Goal: Task Accomplishment & Management: Complete application form

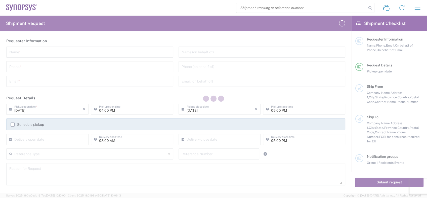
type input "[GEOGRAPHIC_DATA]"
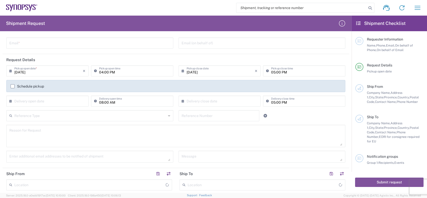
scroll to position [56, 0]
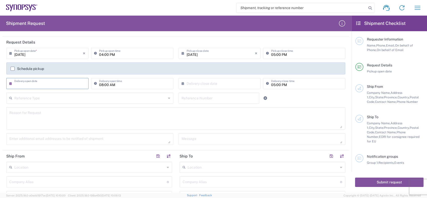
click at [68, 82] on input "text" at bounding box center [48, 83] width 68 height 9
click at [55, 114] on span "11" at bounding box center [56, 114] width 8 height 7
type input "[DATE]"
click at [220, 83] on input "text" at bounding box center [221, 83] width 68 height 9
click at [226, 116] on span "11" at bounding box center [226, 114] width 8 height 7
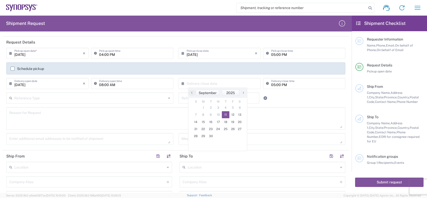
type input "[DATE]"
click at [276, 84] on input "05:00 PM" at bounding box center [306, 83] width 71 height 9
type input "04:00 PM"
click at [290, 116] on textarea at bounding box center [175, 118] width 333 height 19
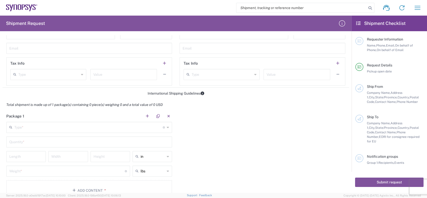
scroll to position [363, 0]
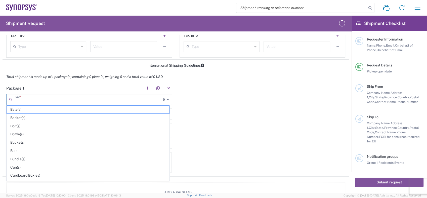
click at [68, 103] on input "text" at bounding box center [88, 99] width 148 height 9
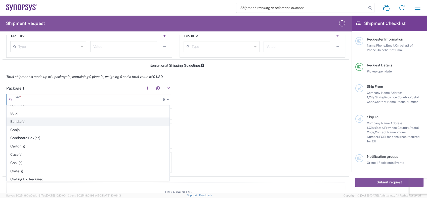
scroll to position [28, 0]
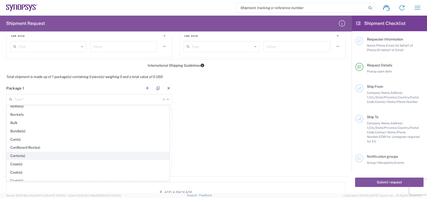
click at [23, 155] on span "Carton(s)" at bounding box center [88, 156] width 162 height 8
type input "Carton(s)"
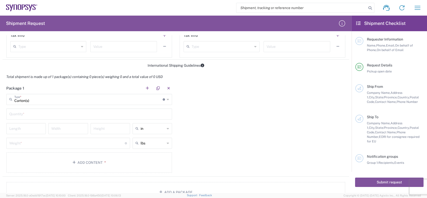
click at [167, 129] on icon at bounding box center [168, 128] width 2 height 8
click at [137, 147] on span "cm" at bounding box center [150, 147] width 38 height 8
type input "cm"
click at [60, 112] on input "text" at bounding box center [89, 113] width 160 height 9
type input "1"
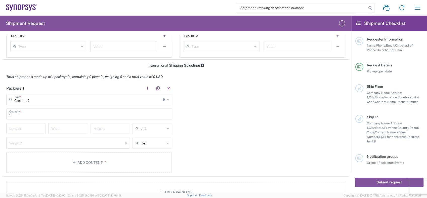
click at [167, 143] on icon at bounding box center [168, 143] width 2 height 8
click at [141, 161] on span "kgs" at bounding box center [150, 162] width 38 height 8
type input "kgs"
click at [30, 126] on input "number" at bounding box center [25, 128] width 33 height 9
drag, startPoint x: 29, startPoint y: 119, endPoint x: 71, endPoint y: 145, distance: 49.4
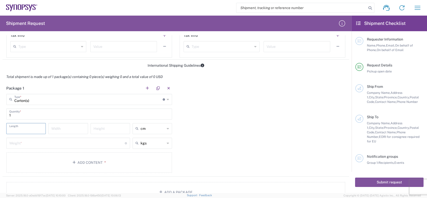
click at [62, 138] on main "Carton(s) Type * Material used to package goods Bale(s) Basket(s) Bolt(s) Bottl…" at bounding box center [89, 134] width 173 height 81
type input "36"
click at [62, 129] on input "number" at bounding box center [67, 128] width 33 height 9
type input "26"
type input "cm"
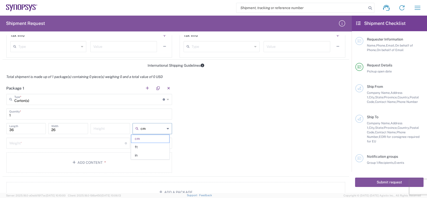
click at [162, 129] on input "cm" at bounding box center [153, 128] width 24 height 8
click at [108, 126] on input "number" at bounding box center [110, 128] width 33 height 9
type input "18"
click at [86, 143] on input "number" at bounding box center [66, 142] width 115 height 9
type input "2"
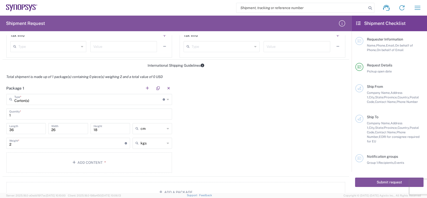
click at [200, 132] on div "Package 1 Carton(s) Type * Material used to package goods Bale(s) Basket(s) Bol…" at bounding box center [176, 129] width 346 height 94
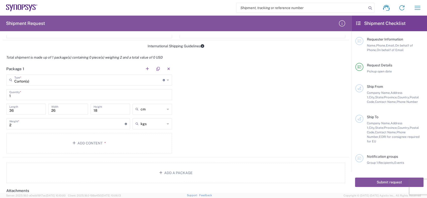
scroll to position [391, 0]
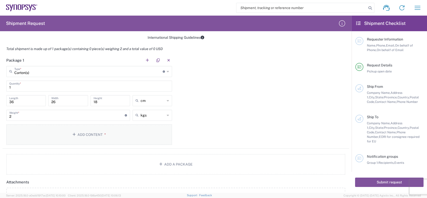
click at [72, 133] on icon "button" at bounding box center [74, 135] width 5 height 4
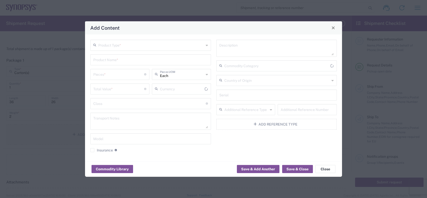
type input "US Dollar"
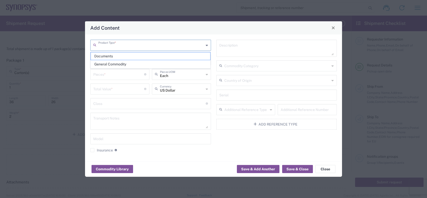
click at [103, 45] on input "text" at bounding box center [151, 44] width 106 height 9
click at [105, 64] on span "General Commodity" at bounding box center [151, 64] width 120 height 8
type input "General Commodity"
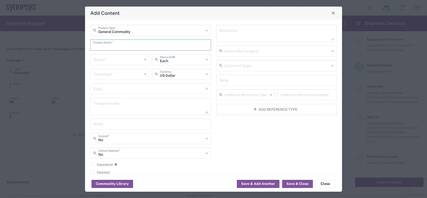
click at [107, 46] on input "text" at bounding box center [150, 44] width 115 height 9
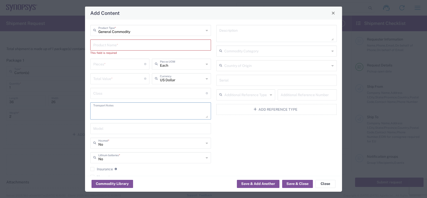
click at [115, 113] on textarea at bounding box center [150, 111] width 115 height 14
click at [101, 44] on input "text" at bounding box center [150, 44] width 115 height 9
paste input "s001-pms-5211tchip ORGANIC SUBSTRATE"
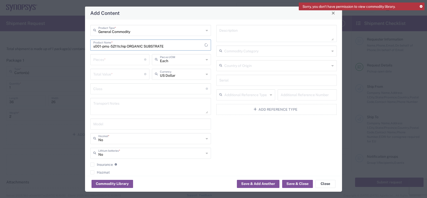
type input "s001-pms-5211tchip ORGANIC SUBSTRATE"
click at [119, 60] on input "number" at bounding box center [118, 59] width 51 height 9
type input "550"
click at [108, 72] on input "number" at bounding box center [118, 73] width 51 height 9
type input "12518"
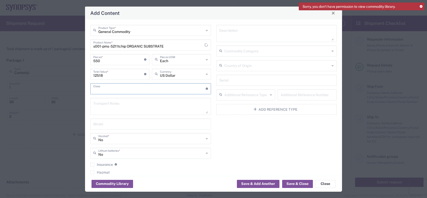
click at [137, 88] on input "text" at bounding box center [149, 88] width 112 height 9
click at [293, 184] on button "Save & Close" at bounding box center [297, 184] width 31 height 8
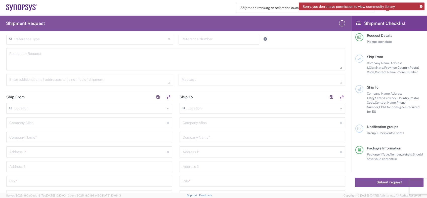
scroll to position [127, 0]
click at [12, 94] on icon at bounding box center [11, 95] width 5 height 8
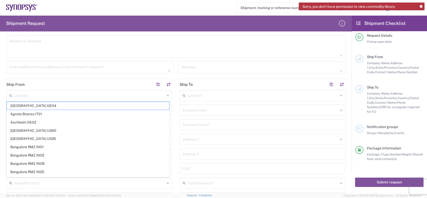
click at [196, 114] on div "Company [PERSON_NAME] Address short code to enable quick look up and auto-compl…" at bounding box center [262, 110] width 166 height 11
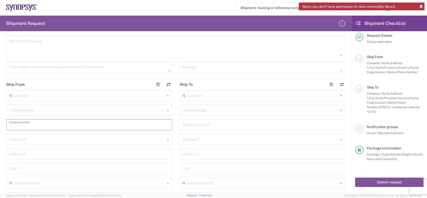
click at [24, 127] on input "text" at bounding box center [89, 124] width 160 height 9
paste input "KYOCERA CORPORATION"
type input "KYOCERA CORPORATION"
click at [21, 138] on input "text" at bounding box center [87, 138] width 157 height 9
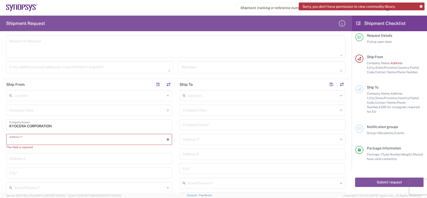
click at [20, 142] on input "text" at bounding box center [87, 138] width 157 height 9
paste input "6 [PERSON_NAME]-CHO"
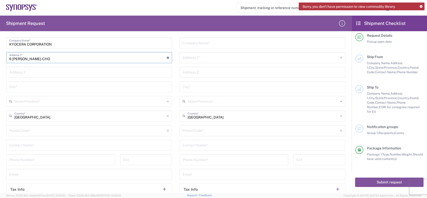
scroll to position [211, 0]
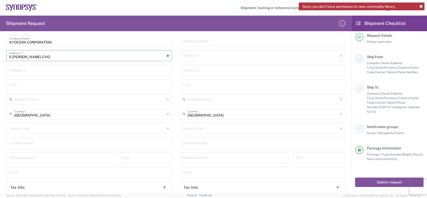
type input "6 [PERSON_NAME]-CHO"
click at [22, 70] on input "text" at bounding box center [89, 69] width 160 height 9
click at [225, 134] on div "Location [GEOGRAPHIC_DATA] DE04 Agrate Brianza IT01 [GEOGRAPHIC_DATA] DE02 [GEO…" at bounding box center [262, 107] width 166 height 203
click at [26, 70] on input "text" at bounding box center [89, 69] width 160 height 9
paste input "FUSHIMI-[GEOGRAPHIC_DATA], [GEOGRAPHIC_DATA]"
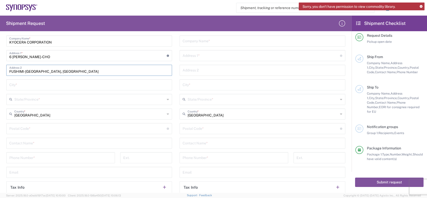
type input "FUSHIMI-[GEOGRAPHIC_DATA], [GEOGRAPHIC_DATA]"
click at [13, 84] on input "text" at bounding box center [89, 84] width 160 height 9
click at [20, 83] on input "text" at bounding box center [89, 84] width 160 height 9
paste input "[GEOGRAPHIC_DATA]"
type input "[GEOGRAPHIC_DATA]"
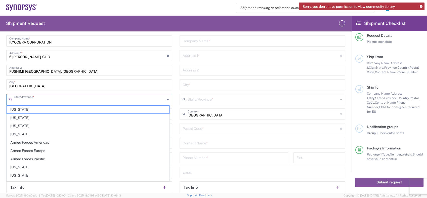
click at [22, 99] on input "text" at bounding box center [89, 99] width 151 height 9
click at [18, 98] on input "text" at bounding box center [89, 99] width 151 height 9
paste input "[GEOGRAPHIC_DATA]"
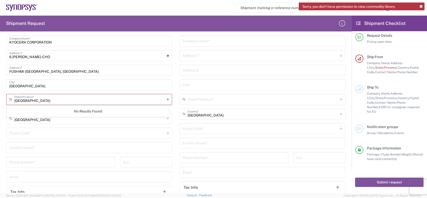
click at [62, 100] on input "[GEOGRAPHIC_DATA]" at bounding box center [89, 99] width 151 height 9
type input "[GEOGRAPHIC_DATA]"
click at [167, 97] on icon at bounding box center [168, 99] width 2 height 8
drag, startPoint x: 73, startPoint y: 103, endPoint x: -1, endPoint y: 105, distance: 73.9
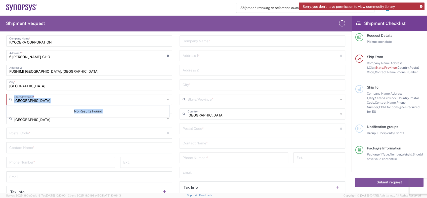
click at [0, 105] on html "Sorry, you don't have permission to view commodity library. Shipment request Sh…" at bounding box center [213, 99] width 427 height 198
click at [167, 99] on icon at bounding box center [168, 99] width 2 height 8
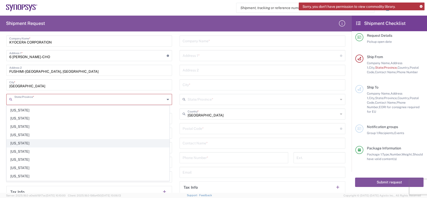
scroll to position [251, 0]
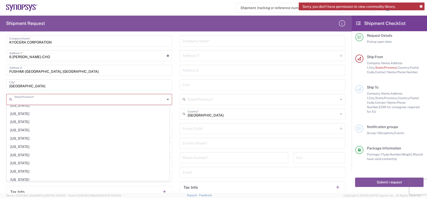
click at [37, 99] on input "text" at bounding box center [89, 99] width 151 height 9
paste input "[GEOGRAPHIC_DATA]"
type input "[GEOGRAPHIC_DATA]"
click at [172, 115] on main "Location [GEOGRAPHIC_DATA] DE04 Agrate Brianza IT01 [GEOGRAPHIC_DATA] DE02 [GEO…" at bounding box center [89, 110] width 173 height 208
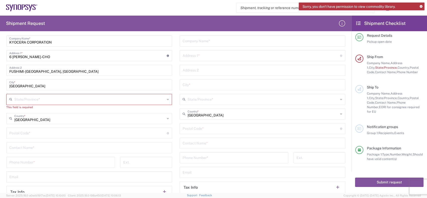
click at [167, 119] on icon at bounding box center [168, 118] width 2 height 8
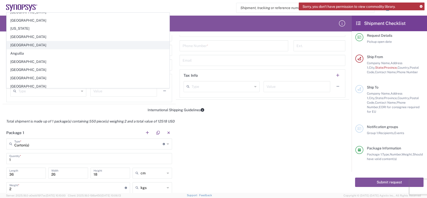
scroll to position [0, 0]
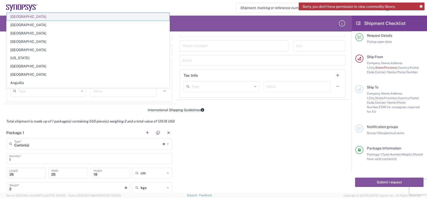
click at [34, 15] on span "[GEOGRAPHIC_DATA]" at bounding box center [88, 17] width 162 height 8
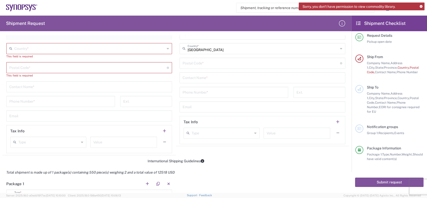
scroll to position [216, 0]
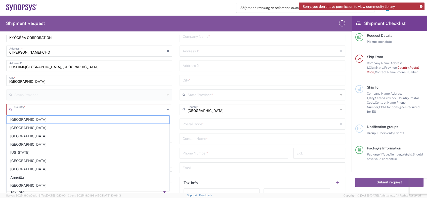
click at [20, 107] on input "text" at bounding box center [89, 109] width 151 height 9
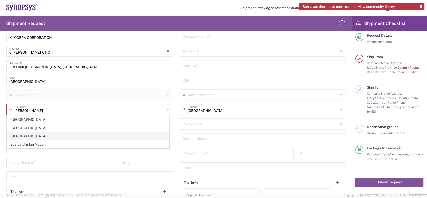
click at [17, 135] on span "[GEOGRAPHIC_DATA]" at bounding box center [88, 136] width 162 height 8
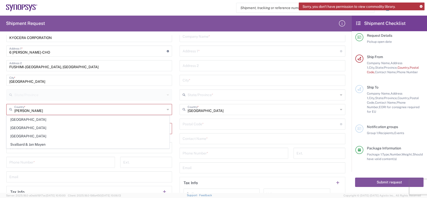
type input "[GEOGRAPHIC_DATA]"
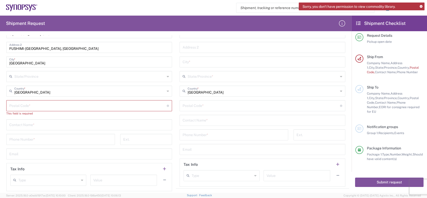
scroll to position [244, 0]
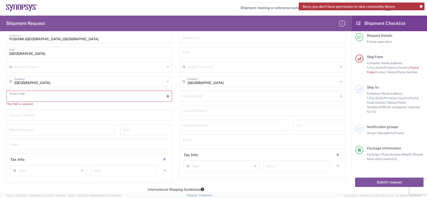
click at [20, 94] on input "undefined" at bounding box center [87, 95] width 157 height 9
click at [16, 92] on input "undefined" at bounding box center [87, 95] width 157 height 9
paste input "612-8501"
type input "612-8501"
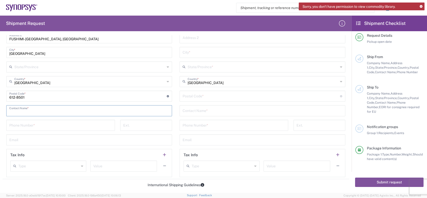
click at [31, 113] on input "text" at bounding box center [89, 110] width 160 height 9
type input "[PERSON_NAME]"
click at [27, 126] on input "tel" at bounding box center [60, 124] width 103 height 9
type input "79660253"
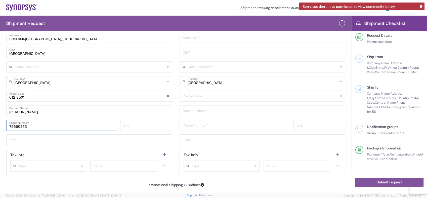
type input "79660253"
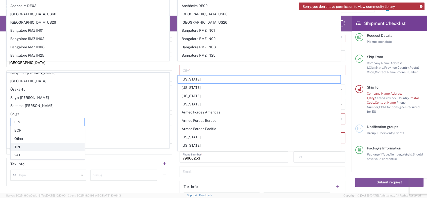
scroll to position [295, 0]
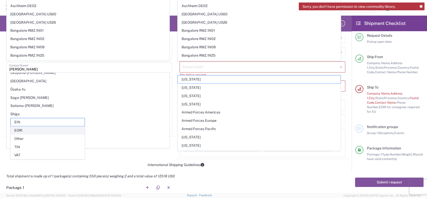
type input "[PHONE_NUMBER]"
type input "[PERSON_NAME]"
type input "[EMAIL_ADDRESS][DOMAIN_NAME]"
type input "[DOMAIN_NAME][EMAIL_ADDRESS][DOMAIN_NAME]"
type input "[GEOGRAPHIC_DATA]"
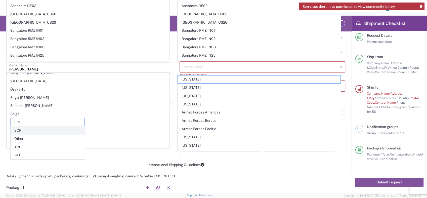
type input "[EMAIL_ADDRESS][DOMAIN_NAME]"
type input "PROMEX INDUSTRIES, INC."
type input "[STREET_ADDRESS]"
type input "SANTA [PERSON_NAME]"
type input "CA"
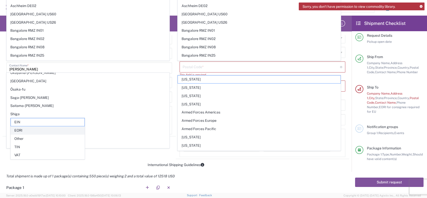
type input "[US_STATE]"
type input "95051"
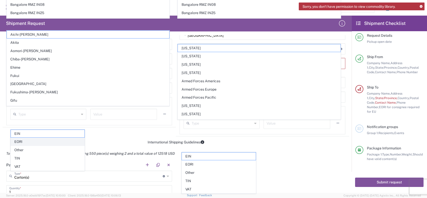
scroll to position [286, 0]
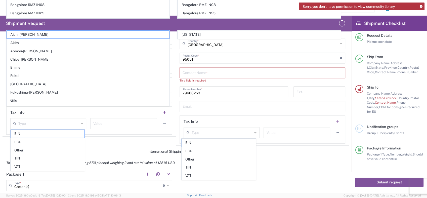
click at [176, 110] on main "Location [GEOGRAPHIC_DATA] DE04 Agrate Brianza IT01 [GEOGRAPHIC_DATA] DE02 [GEO…" at bounding box center [262, 37] width 173 height 212
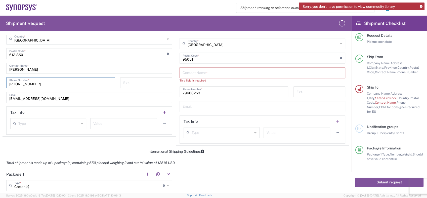
click at [38, 82] on input "[PHONE_NUMBER]" at bounding box center [60, 82] width 103 height 9
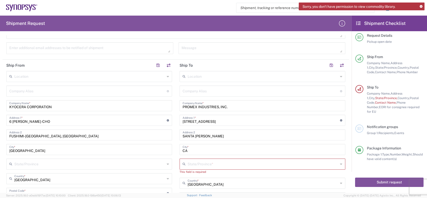
scroll to position [174, 0]
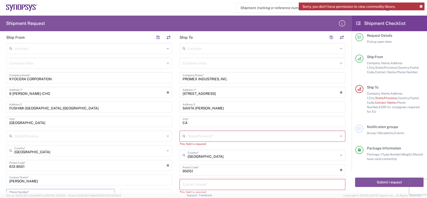
click at [194, 135] on input "text" at bounding box center [263, 135] width 151 height 9
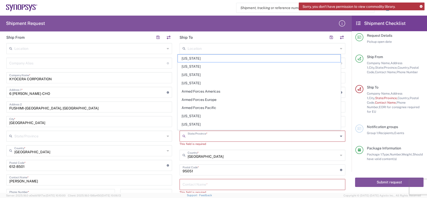
click at [194, 135] on input "text" at bounding box center [263, 135] width 151 height 9
click at [194, 116] on span "[US_STATE]" at bounding box center [259, 116] width 162 height 8
type input "[US_STATE]"
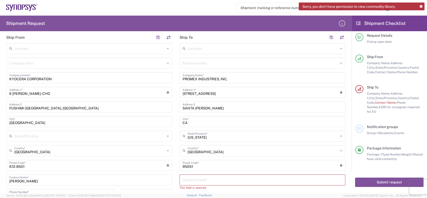
click at [207, 163] on input "undefined" at bounding box center [260, 164] width 157 height 9
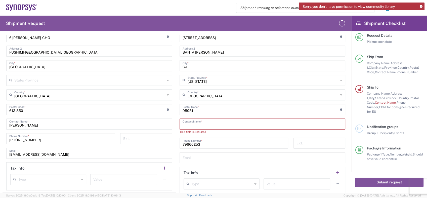
click at [189, 122] on input "text" at bounding box center [262, 123] width 160 height 9
paste input "612-8501"
type input "612-8501"
drag, startPoint x: 199, startPoint y: 124, endPoint x: 165, endPoint y: 129, distance: 34.6
click at [165, 129] on div "Ship From Location [GEOGRAPHIC_DATA] DE04 Agrate Brianza IT01 [GEOGRAPHIC_DATA]…" at bounding box center [176, 84] width 346 height 216
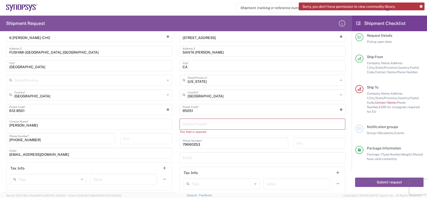
click at [143, 118] on div "[PERSON_NAME] Contact Name *" at bounding box center [89, 123] width 166 height 11
click at [187, 124] on input "text" at bounding box center [262, 123] width 160 height 9
paste input "[PERSON_NAME]"
type input "[PERSON_NAME]"
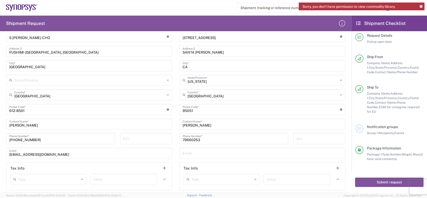
click at [239, 162] on header "Tax Info" at bounding box center [262, 167] width 165 height 11
click at [196, 109] on input "undefined" at bounding box center [260, 109] width 157 height 9
drag, startPoint x: 202, startPoint y: 137, endPoint x: 169, endPoint y: 137, distance: 32.7
click at [169, 137] on div "Ship From Location [GEOGRAPHIC_DATA] DE04 Agrate Brianza IT01 [GEOGRAPHIC_DATA]…" at bounding box center [176, 84] width 346 height 216
paste input "408.859.2884"
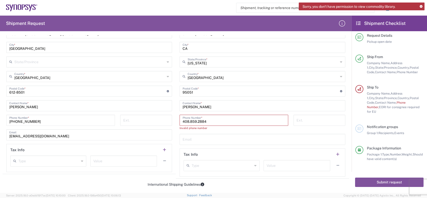
scroll to position [258, 0]
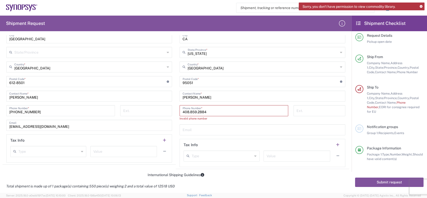
drag, startPoint x: 188, startPoint y: 112, endPoint x: 200, endPoint y: 119, distance: 13.9
click at [189, 112] on input "408.859.2884" at bounding box center [233, 110] width 103 height 9
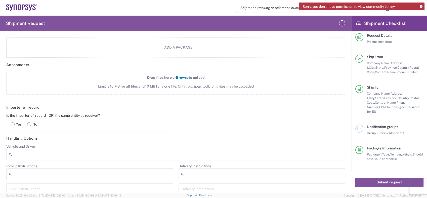
scroll to position [565, 0]
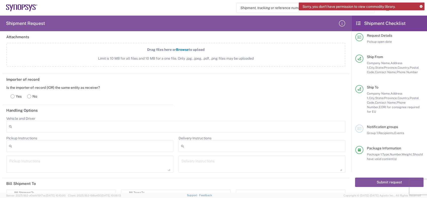
type input "4088592884"
click at [29, 95] on rect at bounding box center [29, 96] width 4 height 4
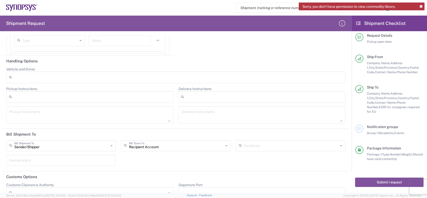
scroll to position [826, 0]
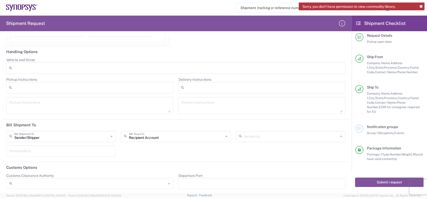
click at [109, 135] on div "Sender/[PERSON_NAME] Shipment To" at bounding box center [60, 136] width 109 height 11
click at [110, 134] on icon at bounding box center [111, 136] width 2 height 8
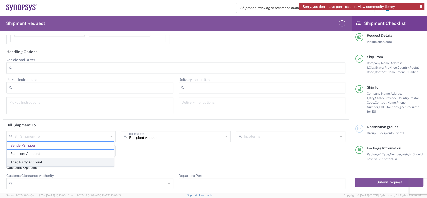
click at [33, 163] on span "Third Party Account" at bounding box center [60, 162] width 107 height 8
type input "Third Party Account"
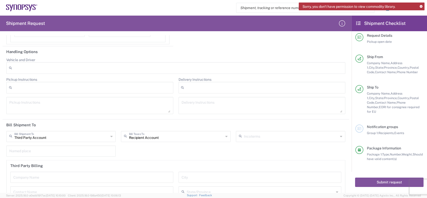
click at [225, 135] on icon at bounding box center [226, 136] width 2 height 8
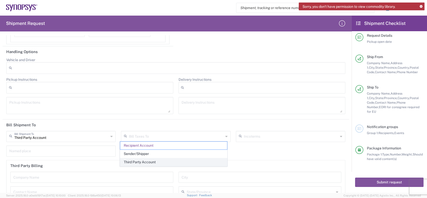
click at [141, 161] on span "Third Party Account" at bounding box center [173, 162] width 107 height 8
type input "Third Party Account"
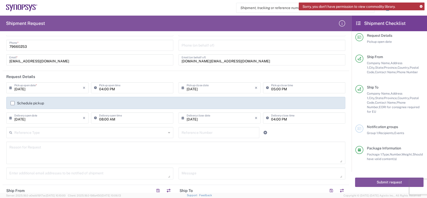
scroll to position [0, 0]
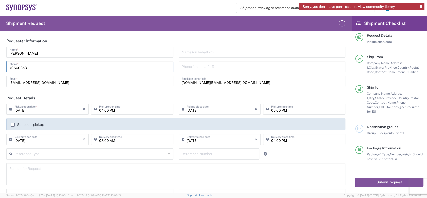
click at [33, 67] on input "79660253" at bounding box center [89, 66] width 161 height 9
drag, startPoint x: 33, startPoint y: 67, endPoint x: 0, endPoint y: 68, distance: 33.2
click at [0, 68] on form "Requester Information [PERSON_NAME] Name * [PHONE_NUMBER] Phone * [EMAIL_ADDRES…" at bounding box center [175, 113] width 351 height 157
paste input "[PHONE_NUMBER]"
type input "[PHONE_NUMBER]"
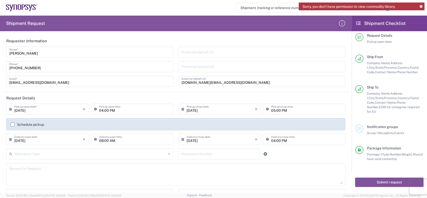
click at [59, 58] on div "[PERSON_NAME] Name * [PHONE_NUMBER] Phone * [EMAIL_ADDRESS][DOMAIN_NAME] Email *" at bounding box center [90, 68] width 172 height 44
click at [44, 70] on input "[PHONE_NUMBER]" at bounding box center [89, 66] width 161 height 9
click at [62, 67] on input "[PHONE_NUMBER]" at bounding box center [89, 66] width 161 height 9
click at [46, 107] on input "[DATE]" at bounding box center [48, 108] width 68 height 9
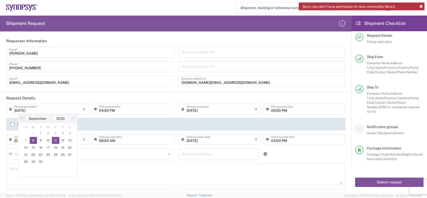
click at [55, 139] on span "11" at bounding box center [56, 140] width 8 height 7
type input "[DATE]"
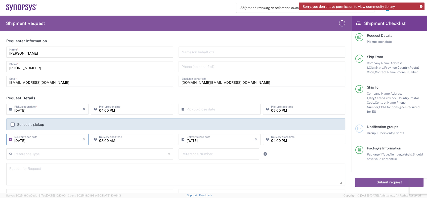
click at [43, 140] on input "[DATE]" at bounding box center [48, 138] width 68 height 9
drag, startPoint x: 44, startPoint y: 140, endPoint x: 5, endPoint y: 141, distance: 38.5
click at [6, 141] on div "[DATE] × Delivery open date Cancel Apply" at bounding box center [47, 141] width 85 height 15
drag, startPoint x: 205, startPoint y: 140, endPoint x: 162, endPoint y: 138, distance: 43.5
click at [162, 138] on div "[DATE] × Pickup open date * Cancel Apply 04:00 PM Pickup open time × Pickup clo…" at bounding box center [176, 126] width 344 height 45
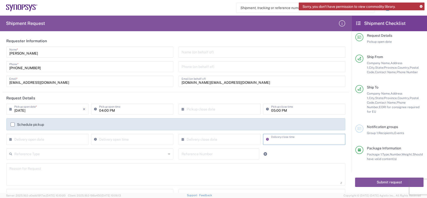
type input "04:00 PM"
click at [188, 111] on input "text" at bounding box center [221, 108] width 68 height 9
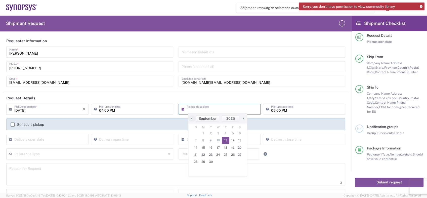
click at [225, 141] on span "11" at bounding box center [226, 140] width 8 height 7
type input "[DATE]"
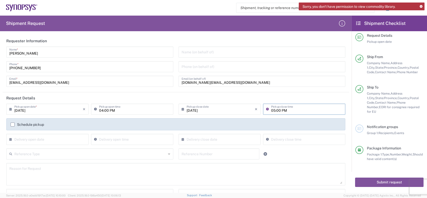
click at [272, 109] on input "05:00 PM" at bounding box center [306, 108] width 71 height 9
click at [271, 109] on input "05:00 PM" at bounding box center [306, 108] width 71 height 9
type input "04:00 PM"
click at [112, 110] on input "04:00 PM" at bounding box center [134, 108] width 71 height 9
click at [115, 111] on input "11:00 PM" at bounding box center [134, 108] width 71 height 9
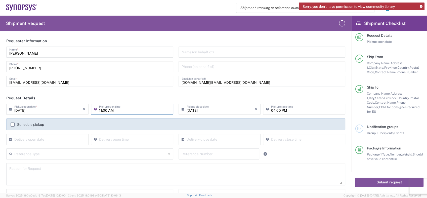
type input "11:00 AM"
click at [193, 92] on header "Request Details" at bounding box center [176, 97] width 346 height 11
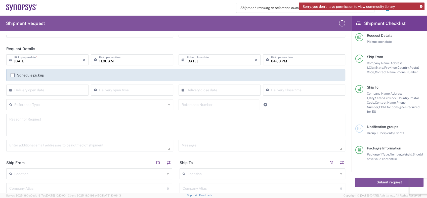
scroll to position [56, 0]
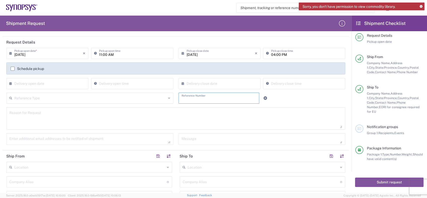
click at [186, 98] on input "text" at bounding box center [218, 97] width 75 height 9
click at [119, 128] on div "Reason for Request" at bounding box center [175, 118] width 339 height 22
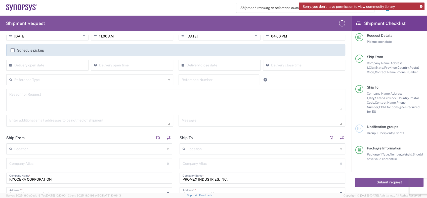
scroll to position [84, 0]
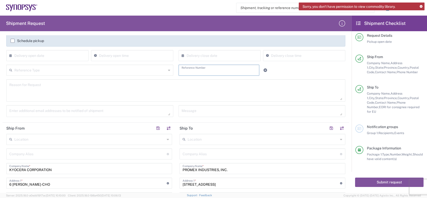
click at [185, 71] on input "text" at bounding box center [218, 69] width 75 height 9
paste input "PO4800019518"
type input "PO4800019518"
click at [165, 70] on div "Reference Type" at bounding box center [89, 70] width 167 height 11
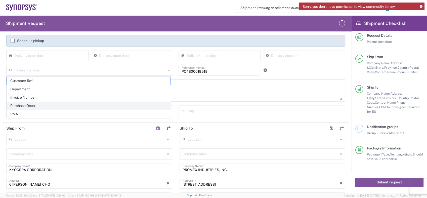
click at [24, 105] on span "Purchase Order" at bounding box center [89, 106] width 164 height 8
type input "Purchase Order"
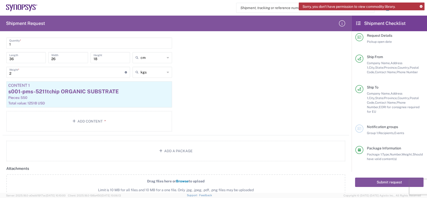
scroll to position [382, 0]
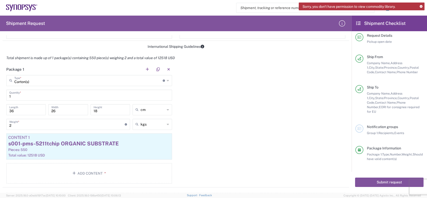
click at [420, 6] on icon at bounding box center [421, 6] width 3 height 3
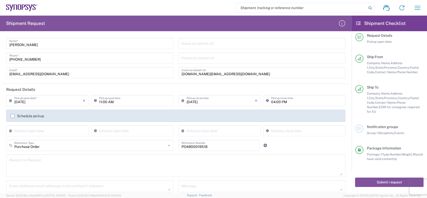
scroll to position [0, 0]
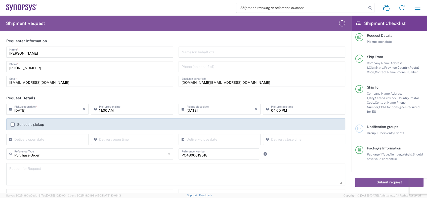
click at [240, 7] on input "search" at bounding box center [301, 8] width 130 height 10
paste input "55791466"
type input "55791466"
click at [367, 8] on icon at bounding box center [369, 8] width 7 height 7
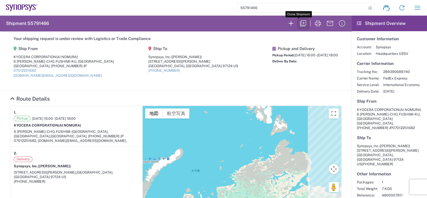
click at [299, 24] on icon "button" at bounding box center [303, 23] width 8 height 8
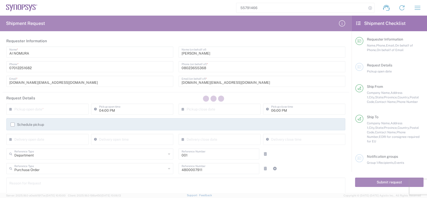
type input "[US_STATE]"
type input "Your Packaging"
type input "[GEOGRAPHIC_DATA]"
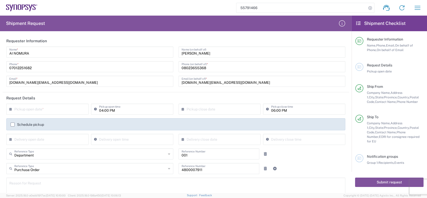
type input "[US_STATE]"
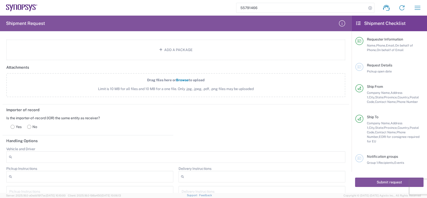
scroll to position [558, 0]
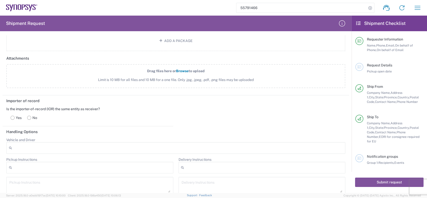
click at [12, 117] on rect at bounding box center [13, 118] width 4 height 4
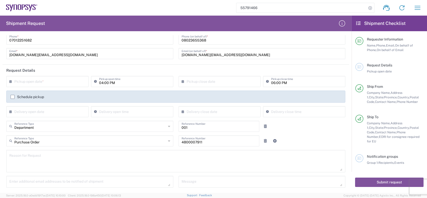
scroll to position [0, 0]
